Goal: Navigation & Orientation: Go to known website

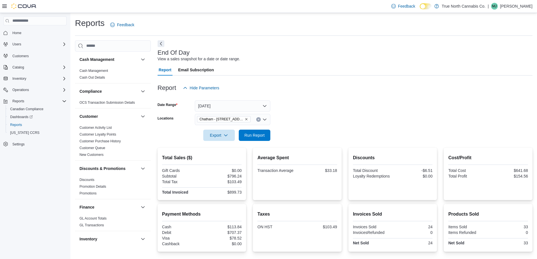
scroll to position [58, 0]
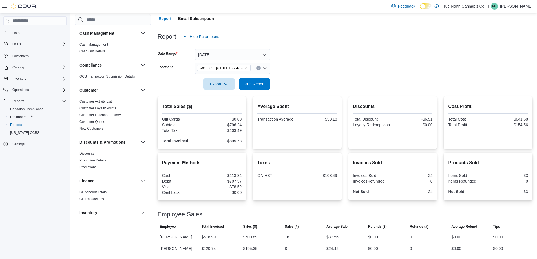
click at [504, 5] on p "[PERSON_NAME]" at bounding box center [516, 6] width 32 height 7
click at [491, 59] on span "Sign Out" at bounding box center [496, 62] width 15 height 6
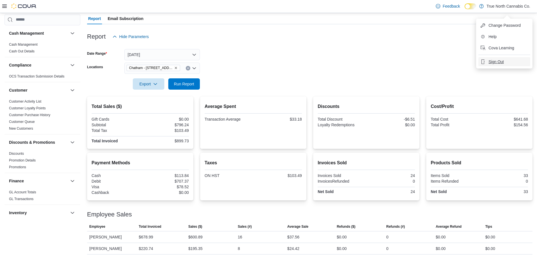
scroll to position [51, 0]
